Goal: Use online tool/utility: Utilize a website feature to perform a specific function

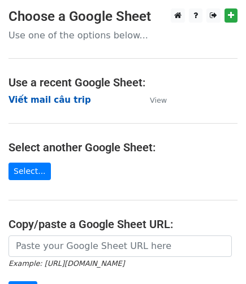
click at [45, 98] on strong "Viết mail câu trip" at bounding box center [49, 100] width 82 height 10
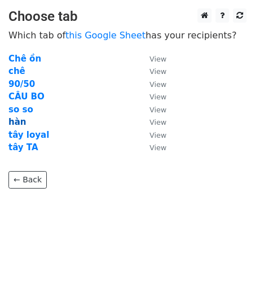
click at [11, 125] on strong "hàn" at bounding box center [17, 122] width 18 height 10
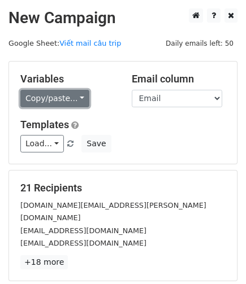
click at [55, 101] on link "Copy/paste..." at bounding box center [54, 99] width 69 height 18
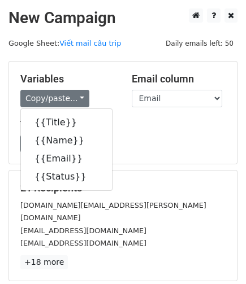
click at [139, 139] on div "Load... TA 11/2024 LOYAL 11/2024 HQ 11/2024 Save" at bounding box center [123, 144] width 222 height 18
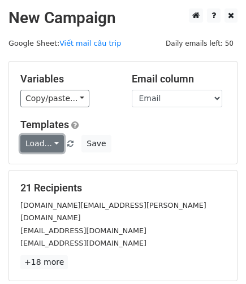
click at [44, 143] on link "Load..." at bounding box center [41, 144] width 43 height 18
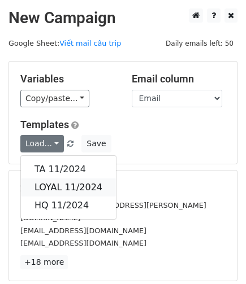
click at [61, 183] on link "LOYAL 11/2024" at bounding box center [68, 187] width 95 height 18
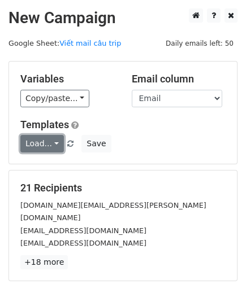
click at [34, 147] on link "Load..." at bounding box center [41, 144] width 43 height 18
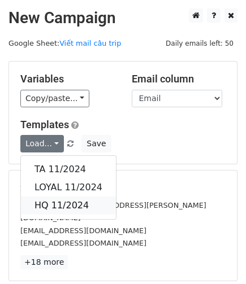
click at [58, 200] on link "HQ 11/2024" at bounding box center [68, 206] width 95 height 18
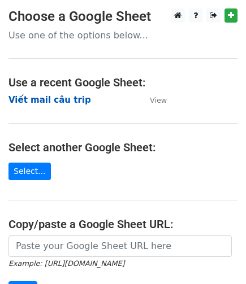
click at [54, 98] on strong "Viết mail câu trip" at bounding box center [49, 100] width 82 height 10
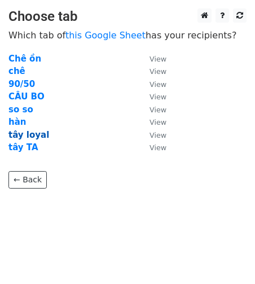
click at [41, 130] on strong "tây loyal" at bounding box center [28, 135] width 41 height 10
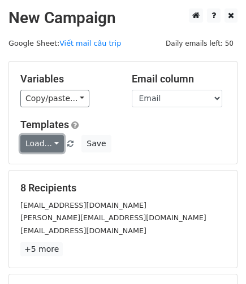
click at [37, 137] on link "Load..." at bounding box center [41, 144] width 43 height 18
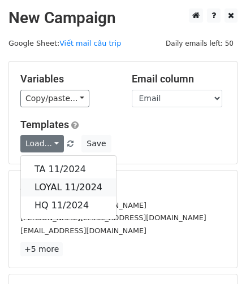
click at [72, 187] on link "LOYAL 11/2024" at bounding box center [68, 187] width 95 height 18
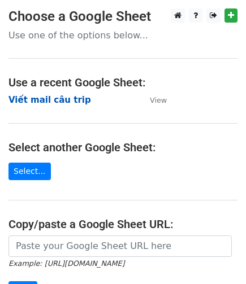
click at [29, 100] on strong "Viết mail câu trip" at bounding box center [49, 100] width 82 height 10
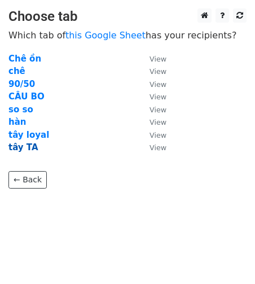
click at [27, 147] on strong "tây TA" at bounding box center [23, 147] width 30 height 10
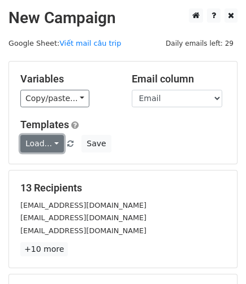
click at [46, 145] on link "Load..." at bounding box center [41, 144] width 43 height 18
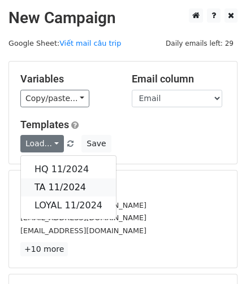
click at [36, 185] on link "TA 11/2024" at bounding box center [68, 187] width 95 height 18
